Goal: Task Accomplishment & Management: Complete application form

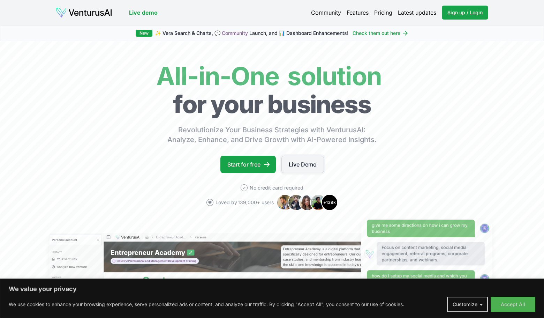
click at [294, 163] on link "Live Demo" at bounding box center [302, 163] width 43 height 17
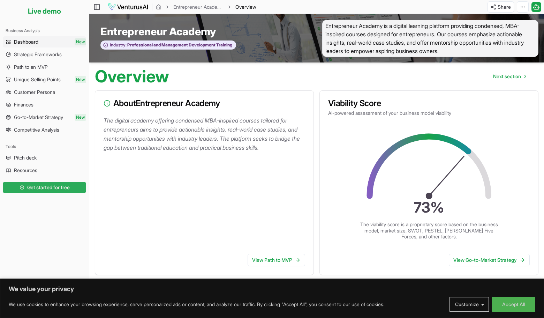
click at [42, 190] on span "Get started for free" at bounding box center [48, 187] width 43 height 7
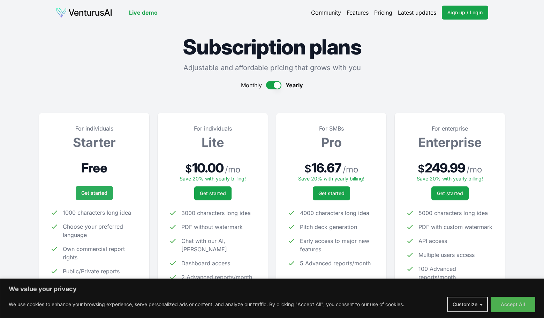
click at [91, 192] on link "Get started" at bounding box center [94, 193] width 37 height 14
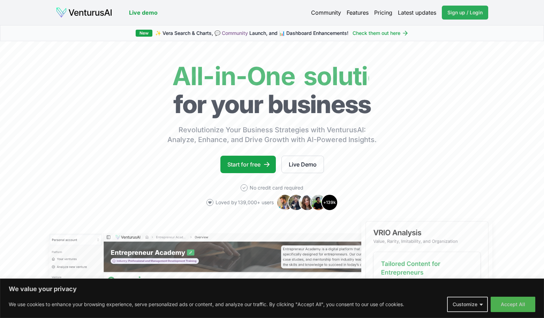
click at [460, 12] on span "Sign up / Login" at bounding box center [464, 12] width 35 height 7
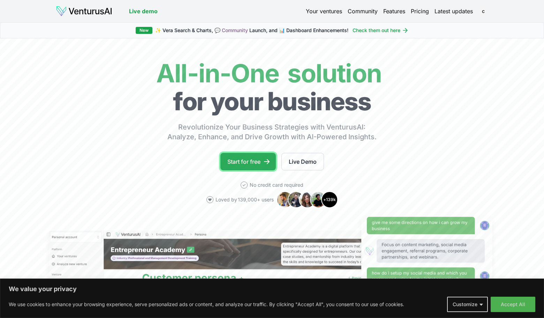
click at [259, 162] on link "Start for free" at bounding box center [247, 161] width 55 height 17
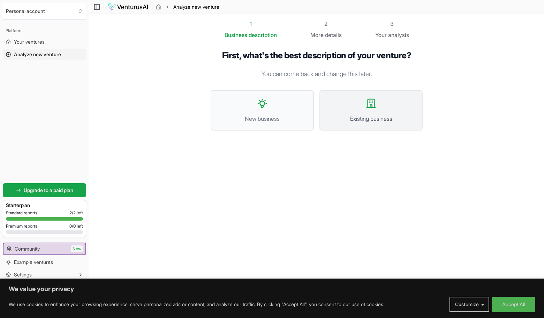
click at [373, 99] on icon at bounding box center [371, 103] width 8 height 8
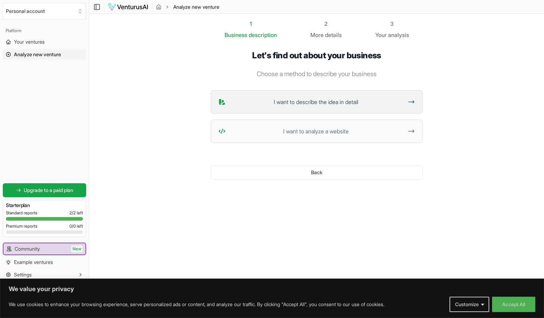
click at [334, 108] on button "I want to describe the idea in detail" at bounding box center [317, 102] width 212 height 24
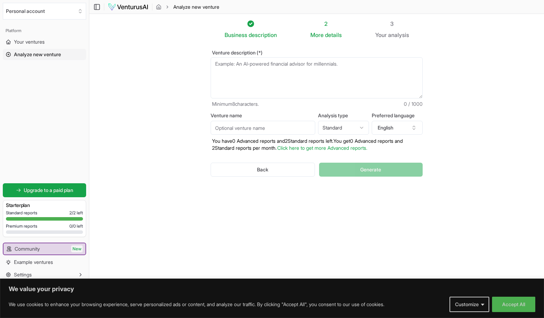
click at [238, 69] on textarea "Venture description (*)" at bounding box center [317, 77] width 212 height 41
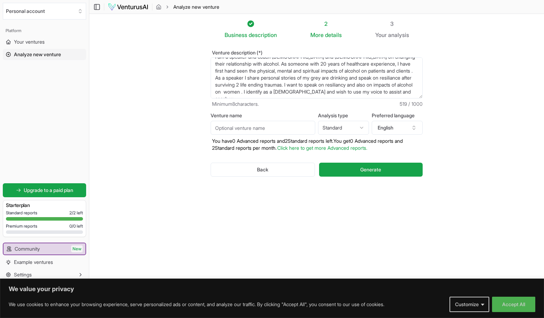
scroll to position [10, 0]
type textarea "I am a speaker and coach lesbian and bisexual women on changing their relations…"
click at [233, 125] on input "Venture name" at bounding box center [263, 128] width 105 height 14
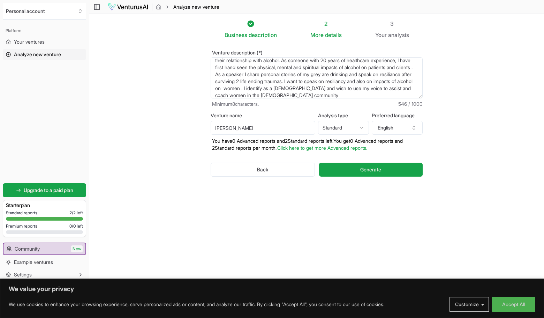
type input "christa camarillo"
click at [391, 74] on textarea "I am a speaker and coach lesbian and bisexual women on changing their relations…" at bounding box center [317, 77] width 212 height 41
click at [398, 76] on textarea "I am a speaker and coach lesbian and bisexual women on changing their relations…" at bounding box center [317, 77] width 212 height 41
click at [378, 170] on span "Generate" at bounding box center [370, 169] width 21 height 7
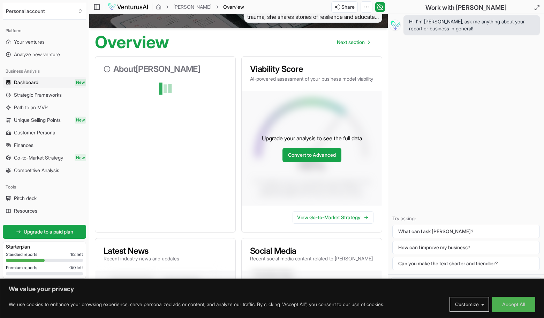
scroll to position [45, 0]
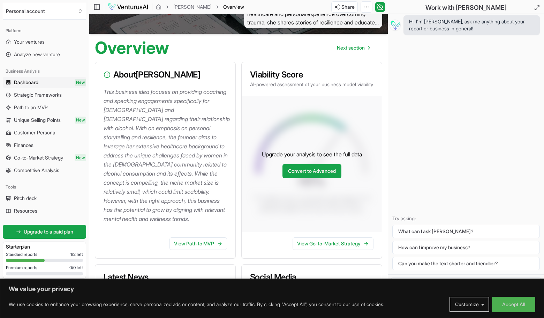
click at [372, 24] on span "Christa Camarillo is a speaker and coach dedicated to empowering lesbian and bi…" at bounding box center [313, 2] width 138 height 54
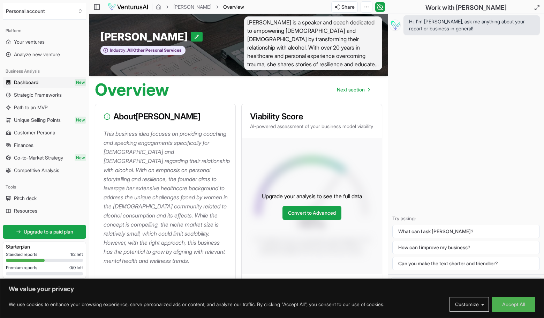
scroll to position [0, 0]
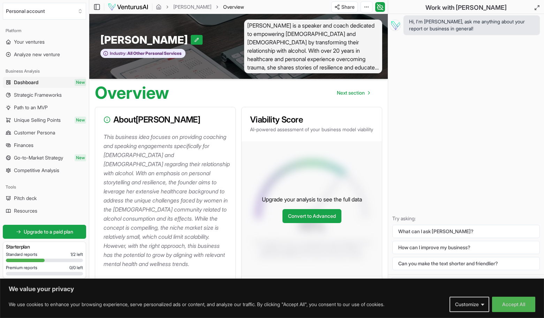
click at [377, 68] on span "Christa Camarillo is a speaker and coach dedicated to empowering lesbian and bi…" at bounding box center [313, 47] width 138 height 54
click at [376, 68] on span "Christa Camarillo is a speaker and coach dedicated to empowering lesbian and bi…" at bounding box center [313, 47] width 138 height 54
click at [373, 67] on span "Christa Camarillo is a speaker and coach dedicated to empowering lesbian and bi…" at bounding box center [313, 47] width 138 height 54
click at [377, 68] on span "[PERSON_NAME] is a speaker and coach dedicated to empowering [DEMOGRAPHIC_DATA]…" at bounding box center [313, 47] width 138 height 54
click at [367, 66] on span "[PERSON_NAME] is a speaker and coach dedicated to empowering [DEMOGRAPHIC_DATA]…" at bounding box center [313, 47] width 138 height 54
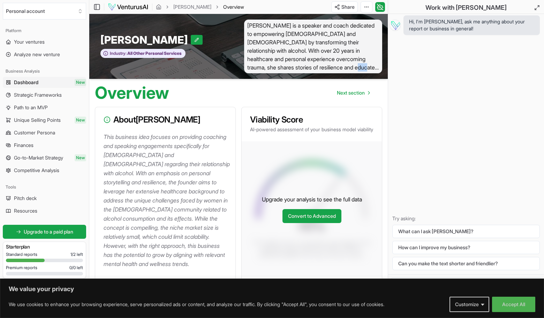
click at [367, 66] on span "[PERSON_NAME] is a speaker and coach dedicated to empowering [DEMOGRAPHIC_DATA]…" at bounding box center [313, 47] width 138 height 54
click at [374, 66] on span "[PERSON_NAME] is a speaker and coach dedicated to empowering [DEMOGRAPHIC_DATA]…" at bounding box center [313, 47] width 138 height 54
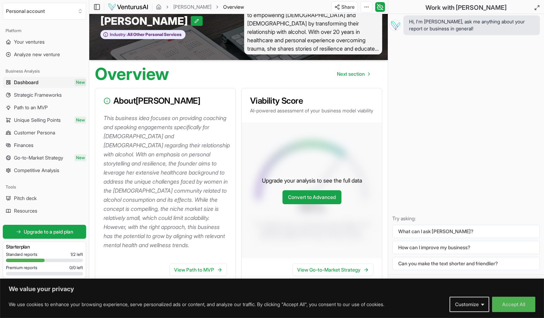
scroll to position [28, 0]
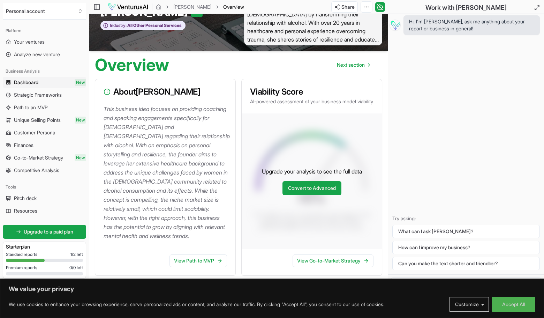
click at [344, 27] on span "[PERSON_NAME] is a speaker and coach dedicated to empowering [DEMOGRAPHIC_DATA]…" at bounding box center [313, 19] width 138 height 54
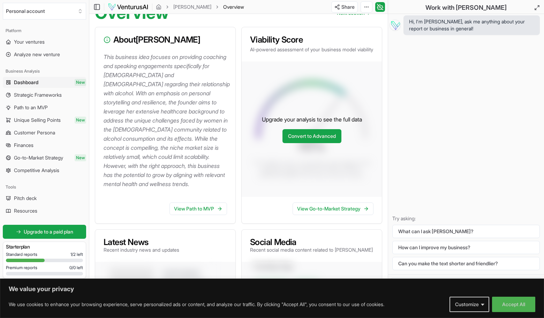
scroll to position [79, 0]
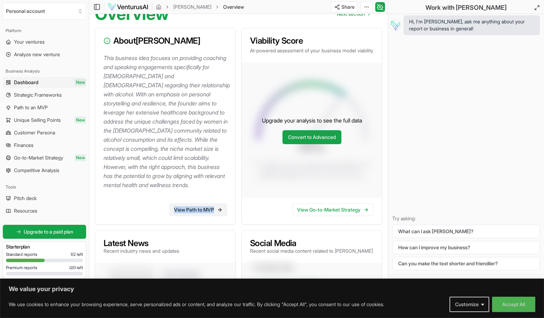
click at [181, 210] on link "View Path to MVP" at bounding box center [198, 209] width 58 height 13
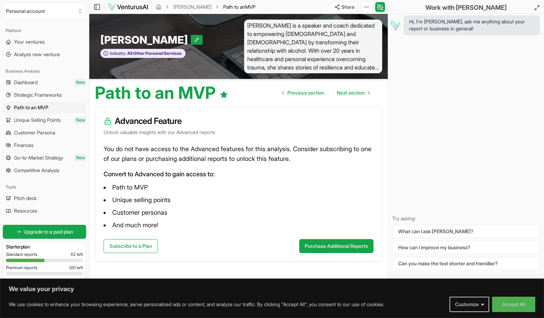
scroll to position [0, 0]
click at [441, 231] on button "What can I ask [PERSON_NAME]?" at bounding box center [465, 230] width 147 height 13
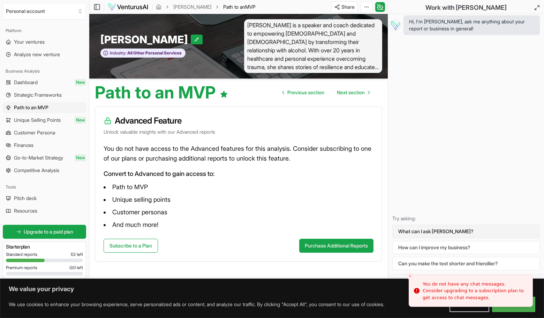
click at [442, 230] on button "What can I ask [PERSON_NAME]?" at bounding box center [465, 230] width 147 height 13
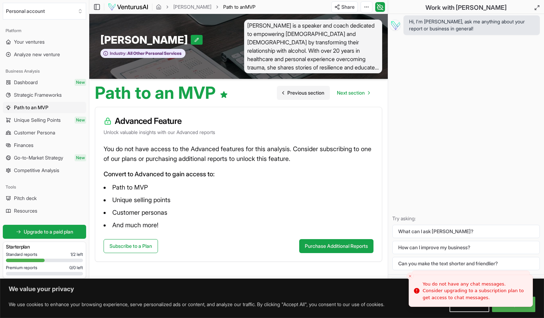
click at [302, 89] on link "Previous section" at bounding box center [303, 93] width 53 height 14
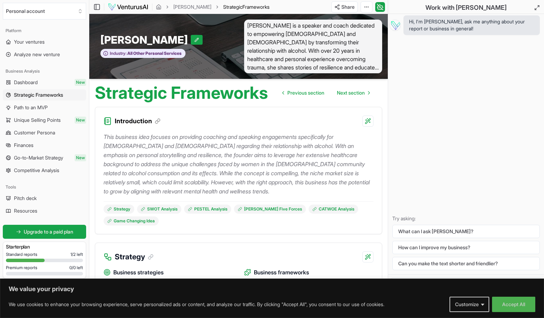
click at [442, 29] on span "Hi, I'm [PERSON_NAME], ask me anything about your report or business in general!" at bounding box center [471, 25] width 125 height 14
click at [510, 305] on button "Accept All" at bounding box center [513, 303] width 43 height 15
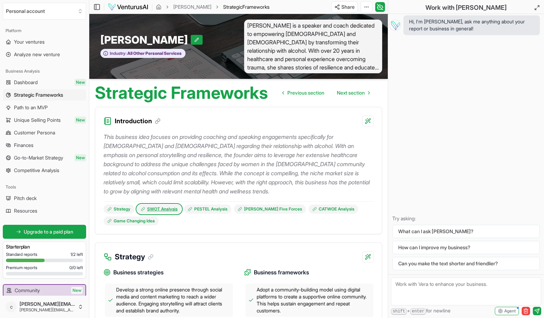
click at [153, 208] on link "SWOT Analysis" at bounding box center [159, 208] width 44 height 9
click at [323, 25] on span "[PERSON_NAME] is a speaker and coach dedicated to empowering [DEMOGRAPHIC_DATA]…" at bounding box center [313, 47] width 138 height 54
click at [304, 40] on span "[PERSON_NAME] is a speaker and coach dedicated to empowering [DEMOGRAPHIC_DATA]…" at bounding box center [313, 47] width 138 height 54
click at [301, 90] on span "Previous section" at bounding box center [305, 92] width 37 height 7
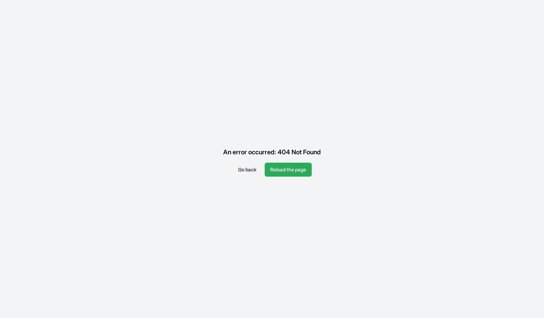
click at [278, 174] on button "Reload the page" at bounding box center [288, 169] width 47 height 14
click at [278, 165] on button "Reload the page" at bounding box center [288, 169] width 47 height 14
click at [276, 166] on button "Reload the page" at bounding box center [288, 169] width 47 height 14
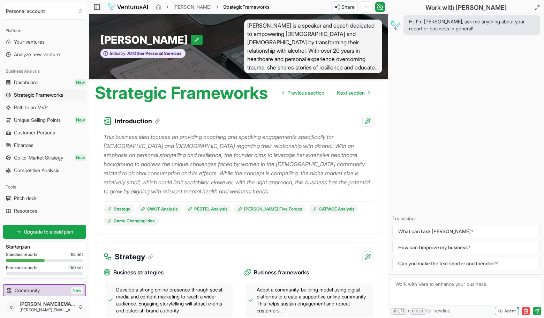
click at [471, 28] on span "Hi, I'm [PERSON_NAME], ask me anything about your report or business in general!" at bounding box center [471, 25] width 125 height 14
click at [409, 286] on textarea at bounding box center [466, 291] width 150 height 28
type textarea "Can we look at the strategy tp target women to cahnge their relationship with a…"
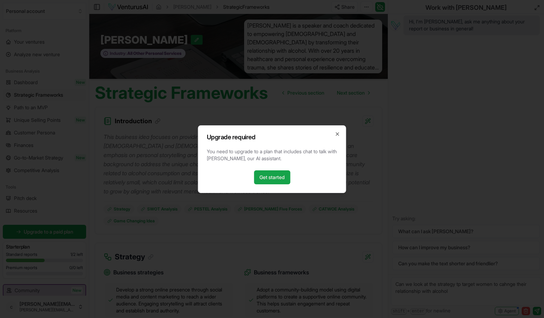
click at [280, 184] on div "Upgrade required You need to upgrade to a plan that includes chat to talk with …" at bounding box center [272, 159] width 148 height 68
click at [274, 178] on link "Get started" at bounding box center [272, 177] width 36 height 14
